Goal: Task Accomplishment & Management: Complete application form

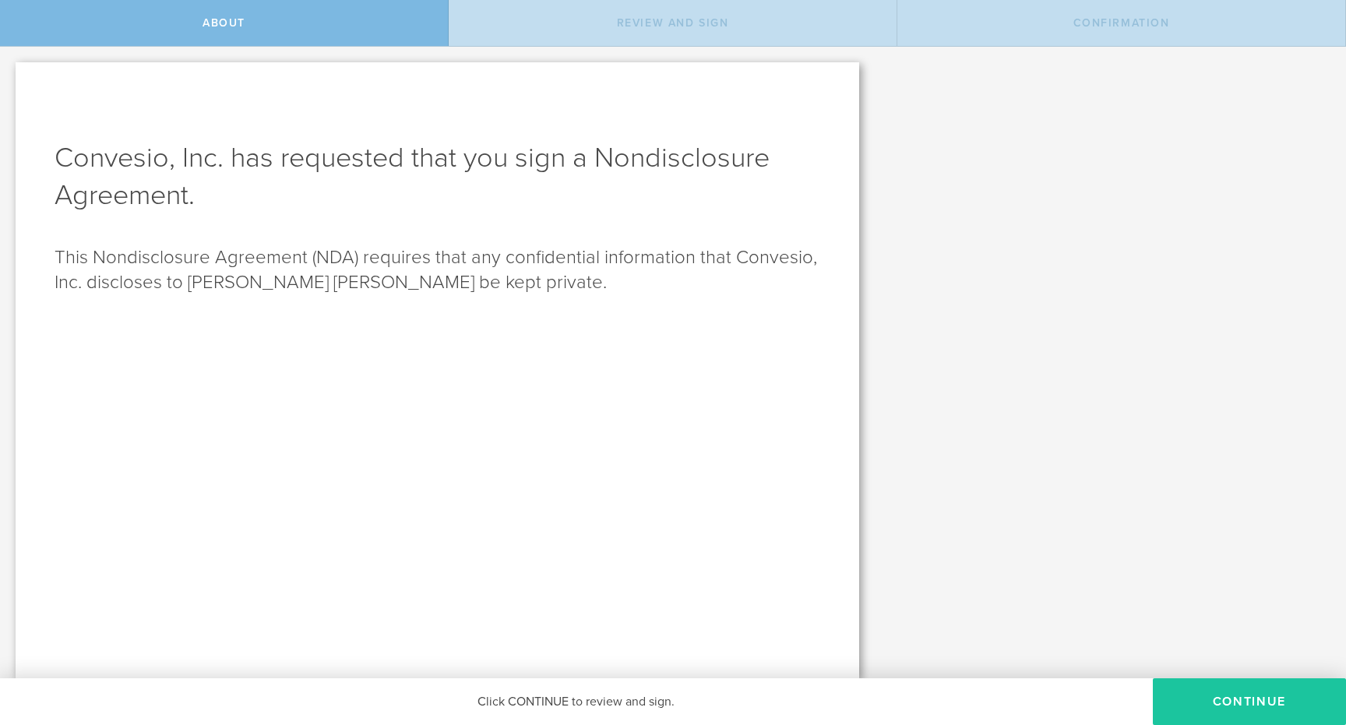
click at [1248, 694] on button "Continue" at bounding box center [1249, 701] width 193 height 47
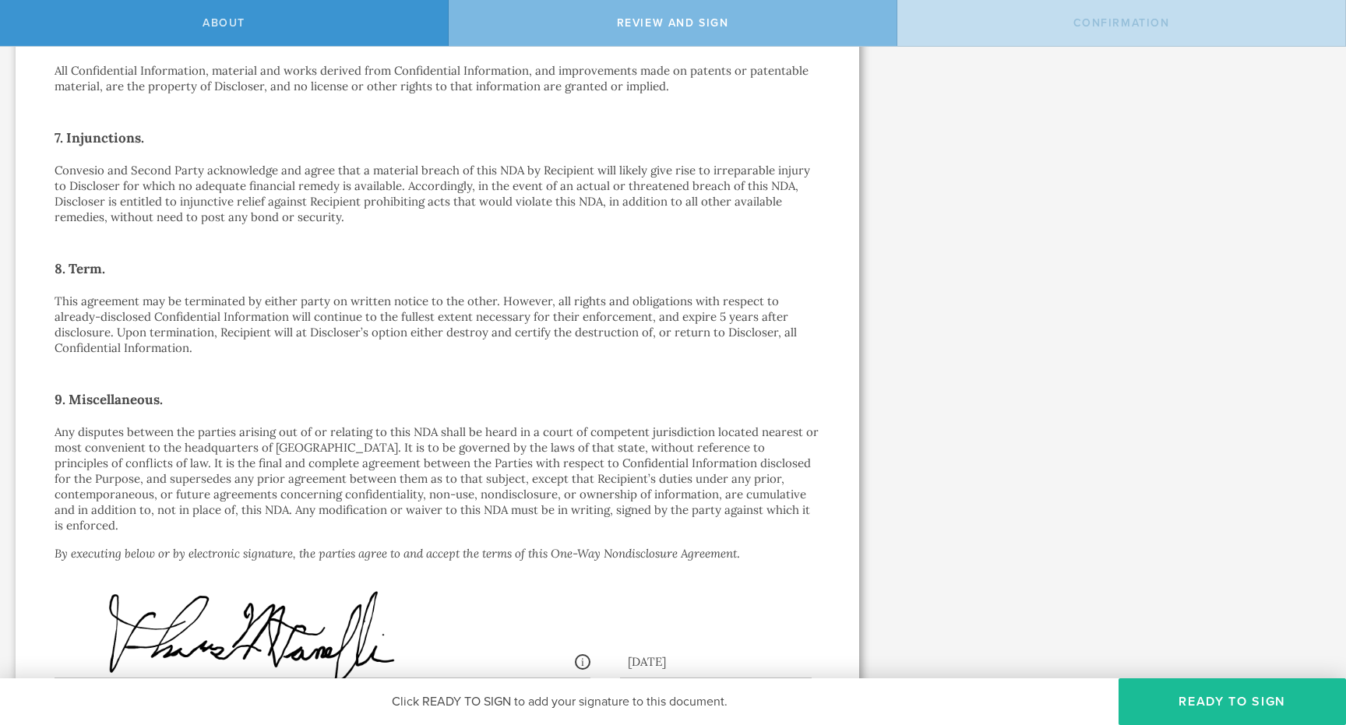
scroll to position [1083, 0]
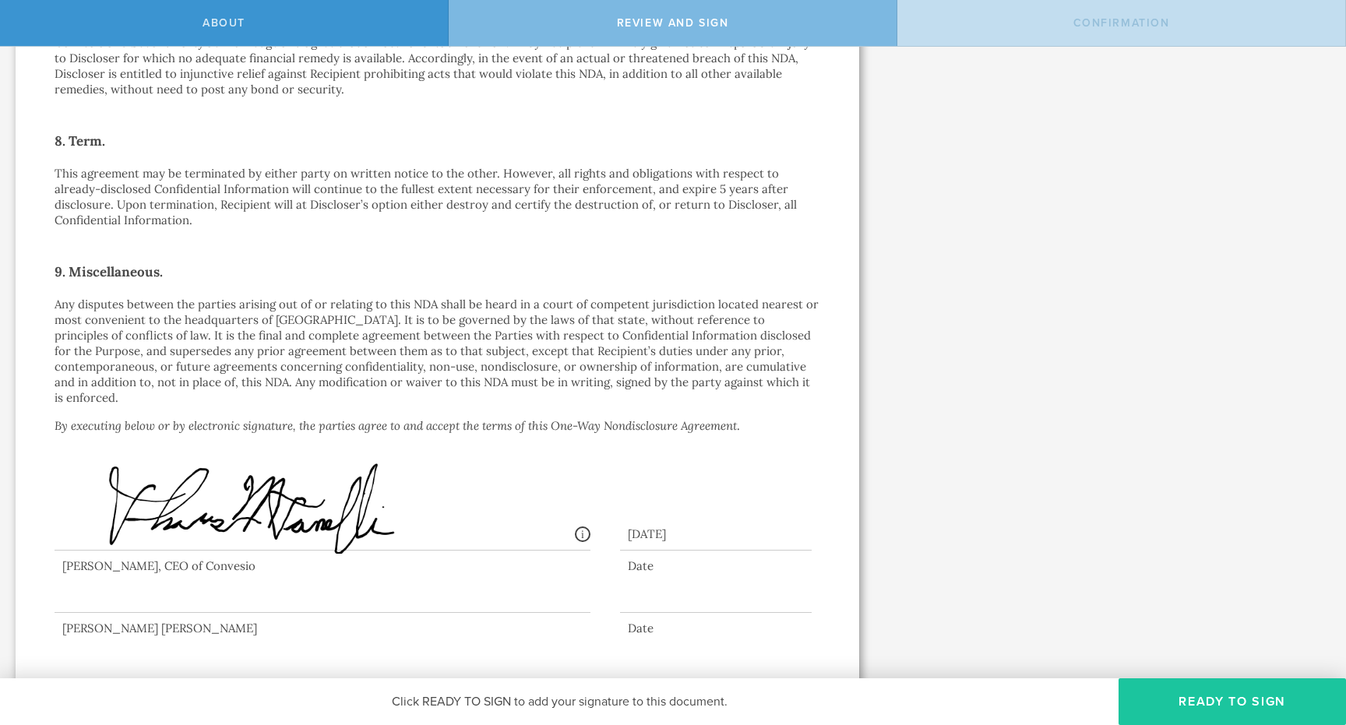
click at [1227, 703] on button "Ready to Sign" at bounding box center [1231, 701] width 227 height 47
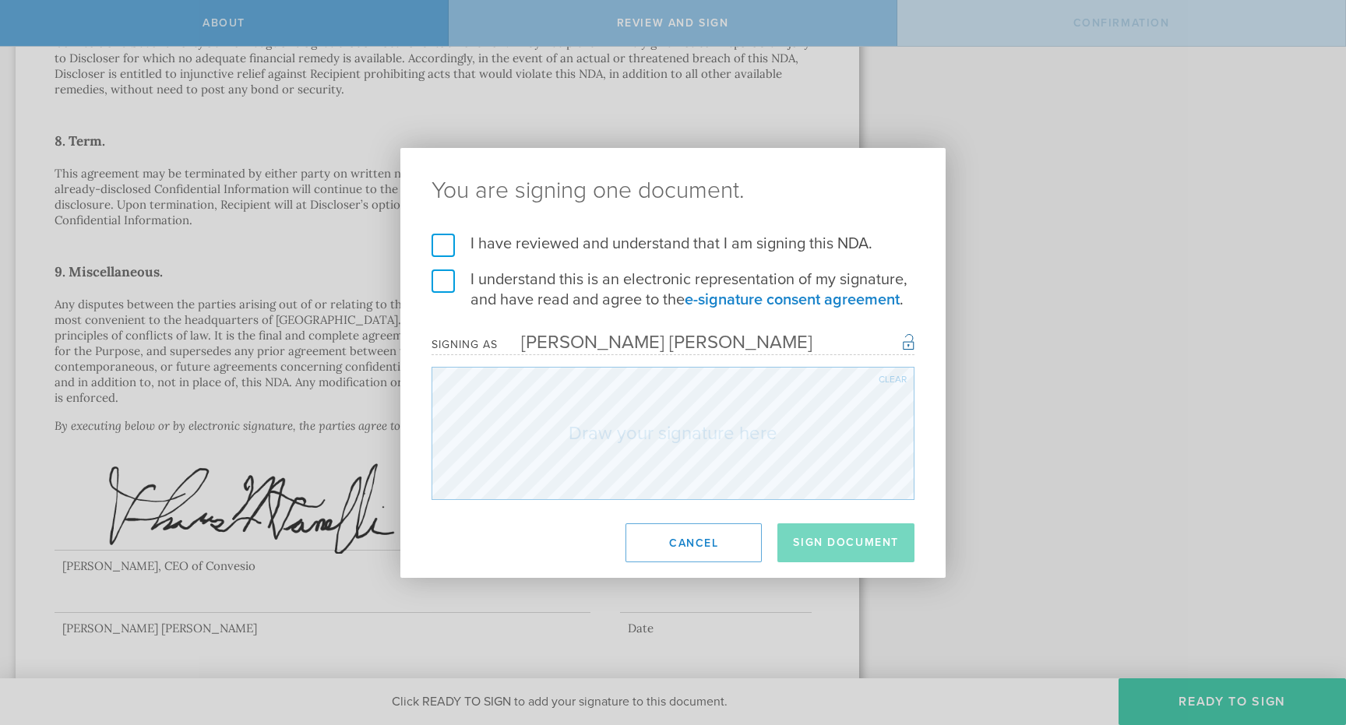
click at [444, 241] on label "I have reviewed and understand that I am signing this NDA." at bounding box center [672, 244] width 483 height 20
click at [0, 0] on input "I have reviewed and understand that I am signing this NDA." at bounding box center [0, 0] width 0 height 0
click at [442, 286] on label "I understand this is an electronic representation of my signature, and have rea…" at bounding box center [672, 289] width 483 height 40
click at [0, 0] on input "I understand this is an electronic representation of my signature, and have rea…" at bounding box center [0, 0] width 0 height 0
click at [831, 544] on button "Sign Document" at bounding box center [845, 542] width 137 height 39
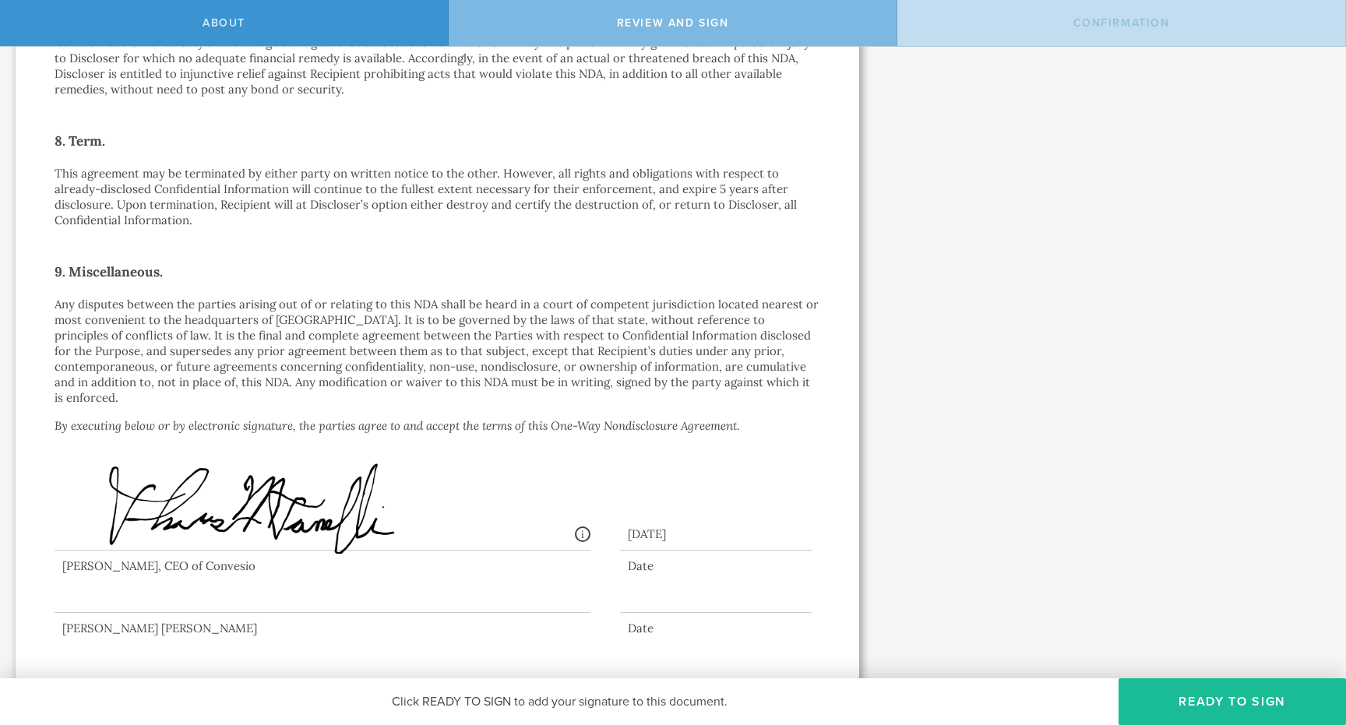
scroll to position [0, 0]
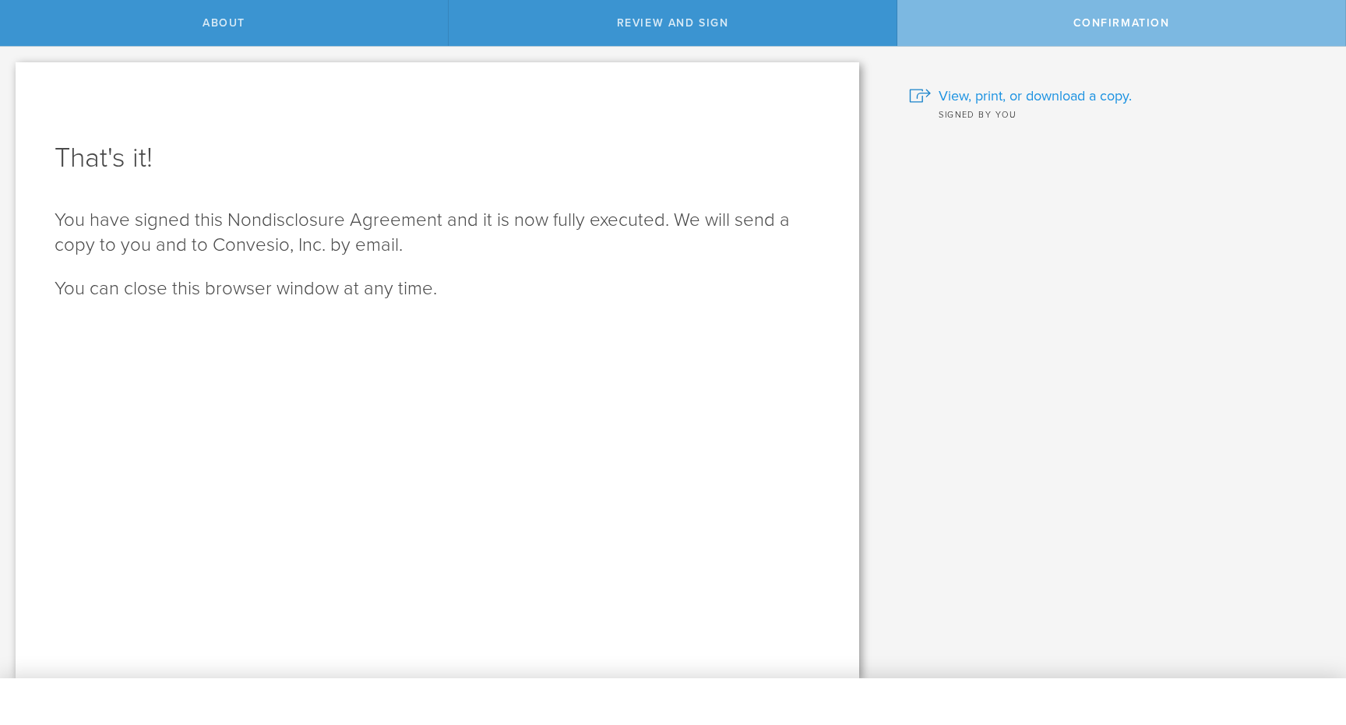
click at [1055, 95] on span "View, print, or download a copy." at bounding box center [1034, 96] width 193 height 20
